Goal: Information Seeking & Learning: Learn about a topic

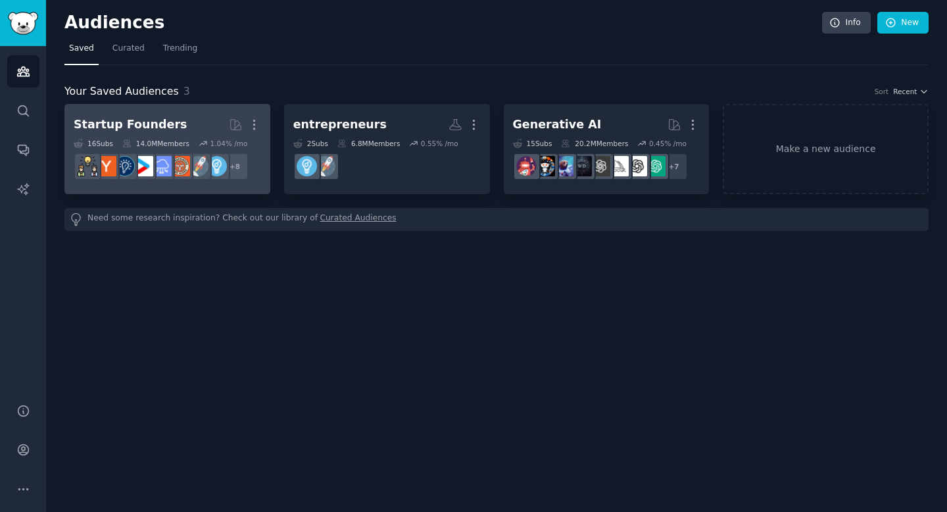
click at [155, 123] on div "Startup Founders" at bounding box center [130, 124] width 113 height 16
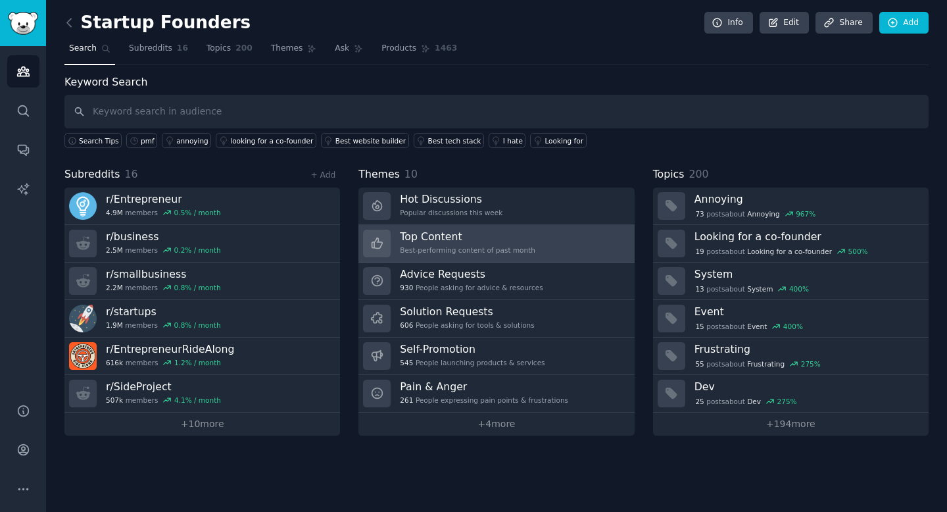
click at [496, 243] on div "Top Content Best-performing content of past month" at bounding box center [467, 243] width 135 height 28
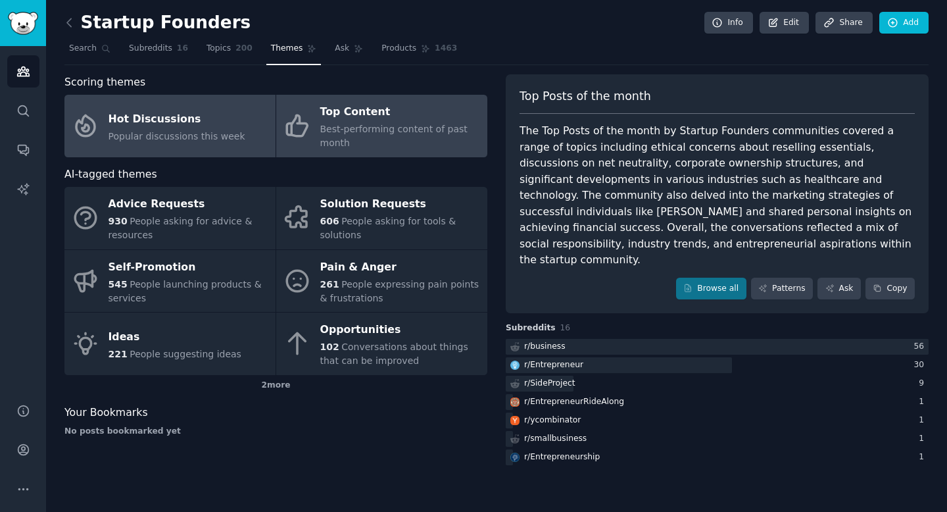
click at [161, 124] on div "Hot Discussions" at bounding box center [176, 118] width 137 height 21
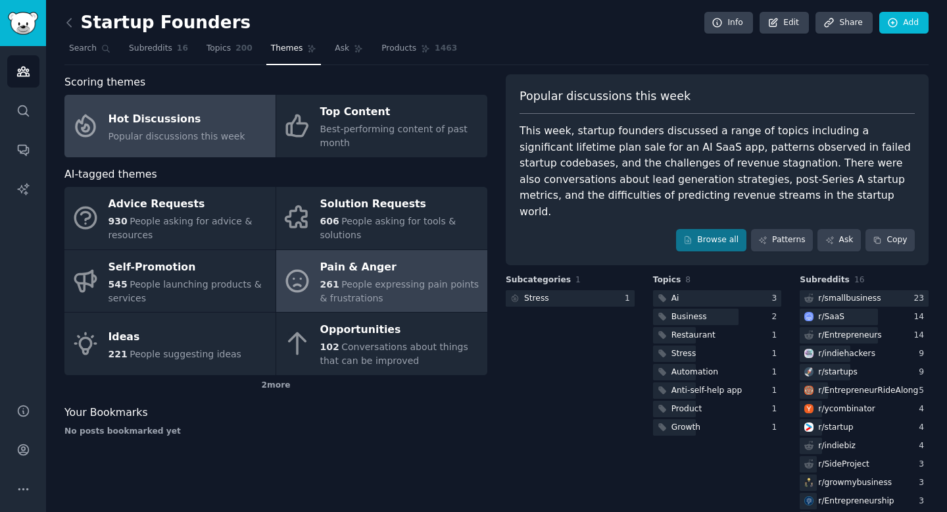
click at [356, 276] on div "Pain & Anger" at bounding box center [400, 266] width 160 height 21
